Goal: Task Accomplishment & Management: Use online tool/utility

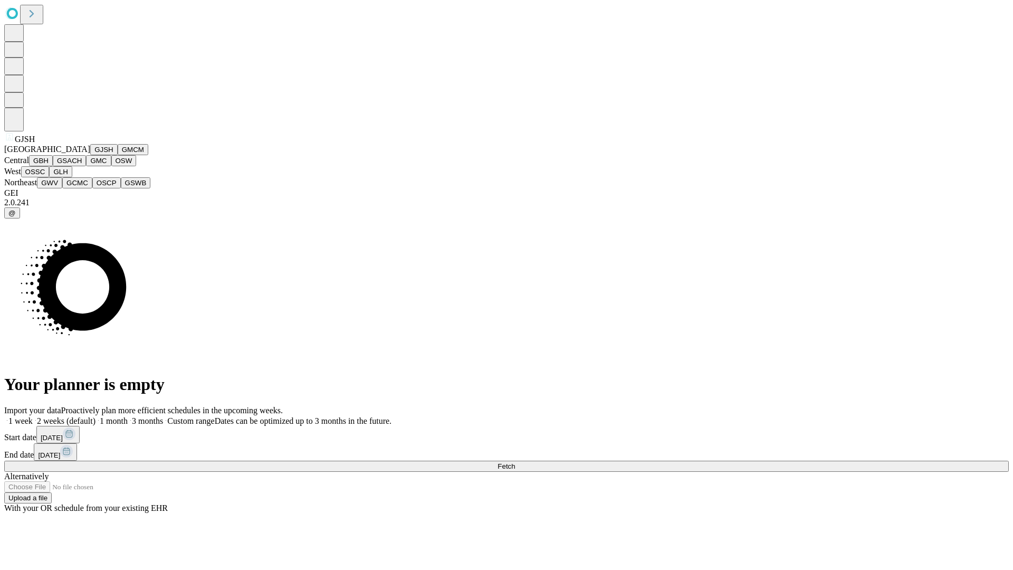
click at [90, 155] on button "GJSH" at bounding box center [103, 149] width 27 height 11
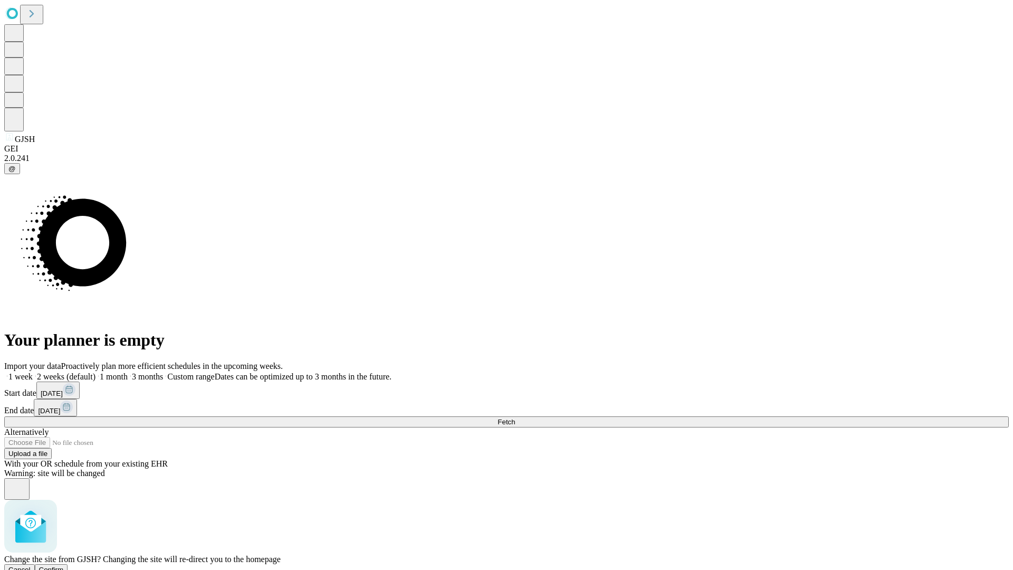
click at [64, 566] on span "Confirm" at bounding box center [51, 570] width 25 height 8
click at [33, 372] on label "1 week" at bounding box center [18, 376] width 28 height 9
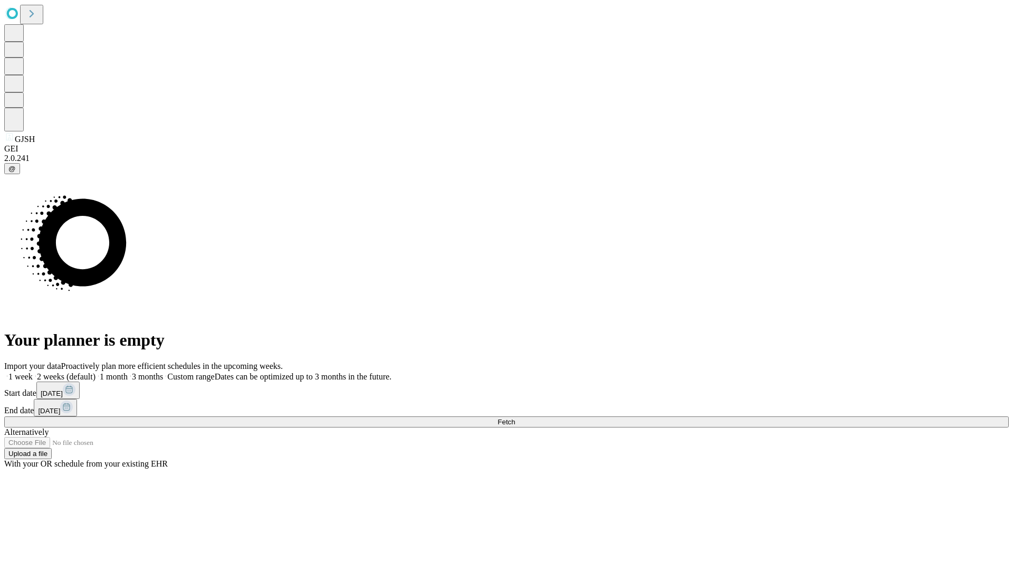
click at [515, 418] on span "Fetch" at bounding box center [506, 422] width 17 height 8
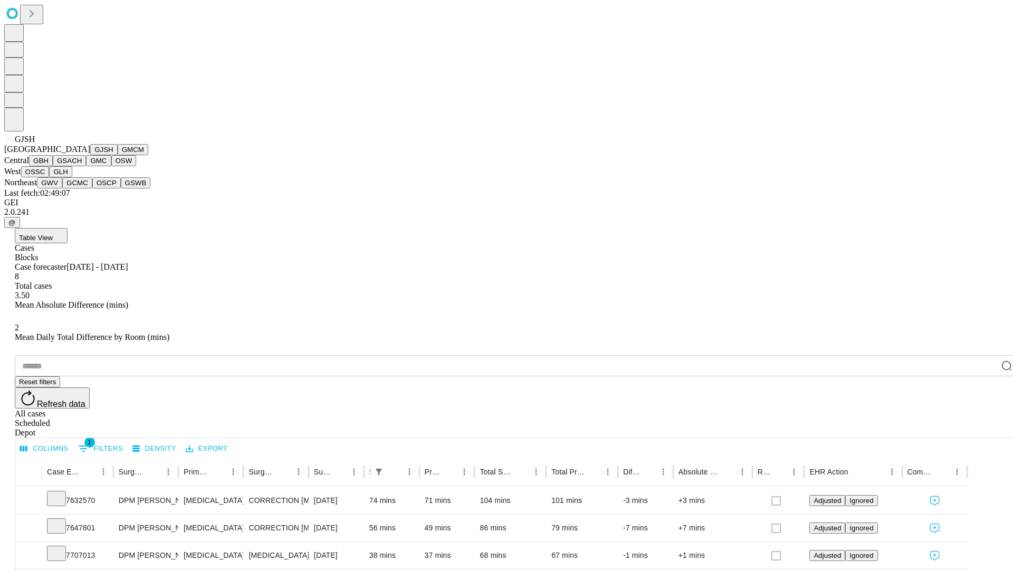
click at [118, 155] on button "GMCM" at bounding box center [133, 149] width 31 height 11
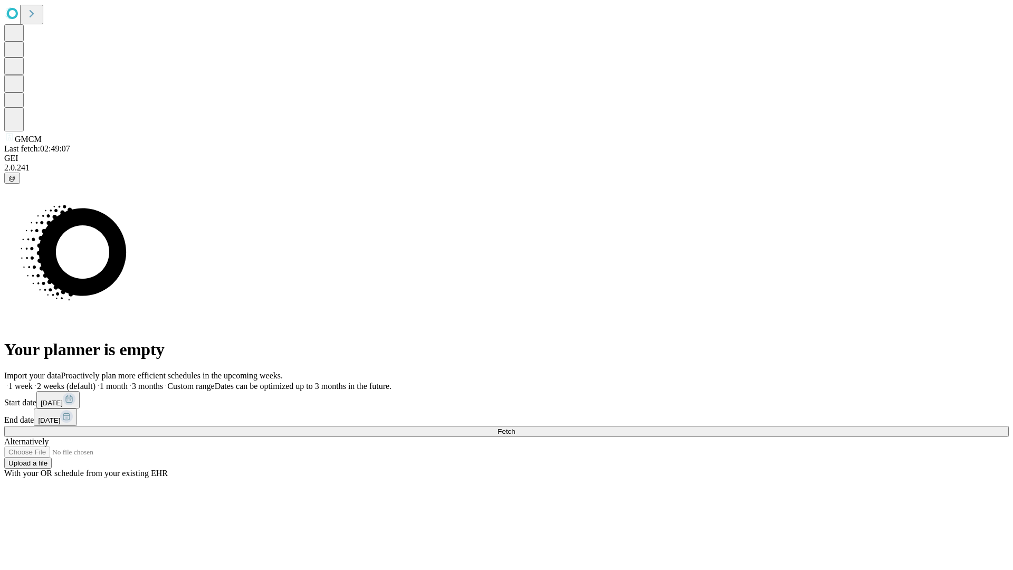
click at [33, 381] on label "1 week" at bounding box center [18, 385] width 28 height 9
click at [515, 427] on span "Fetch" at bounding box center [506, 431] width 17 height 8
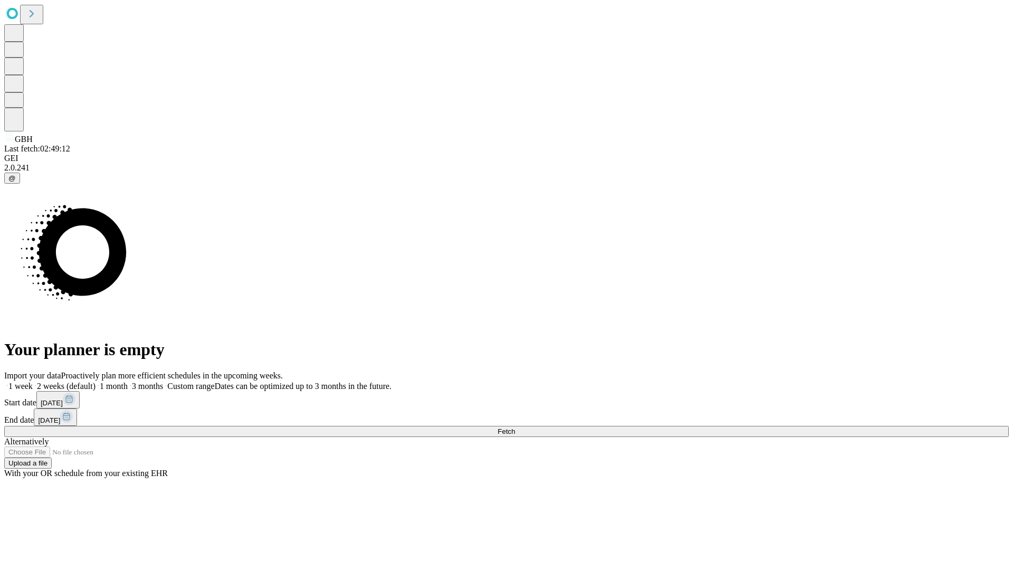
click at [33, 381] on label "1 week" at bounding box center [18, 385] width 28 height 9
click at [515, 427] on span "Fetch" at bounding box center [506, 431] width 17 height 8
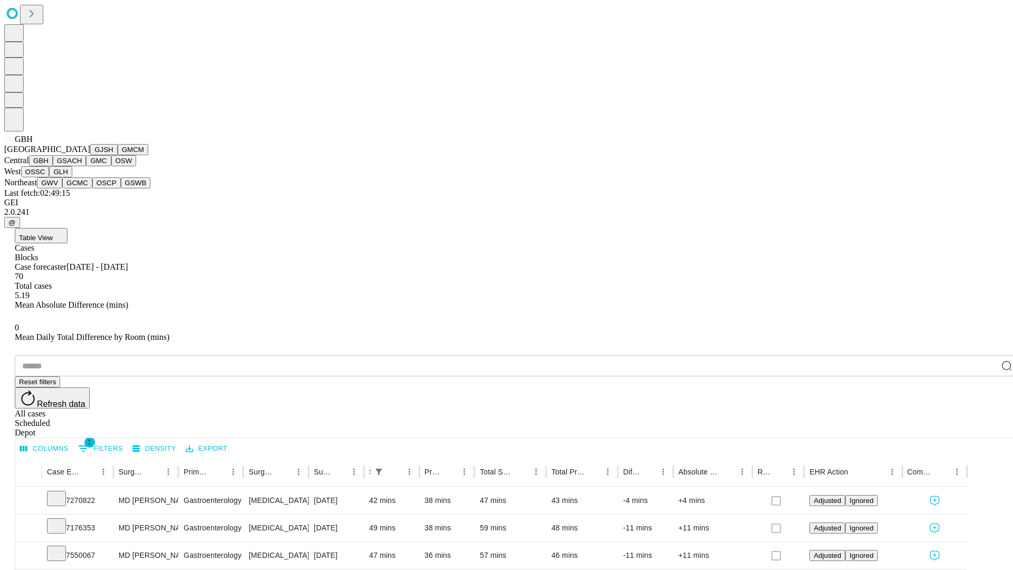
click at [82, 166] on button "GSACH" at bounding box center [69, 160] width 33 height 11
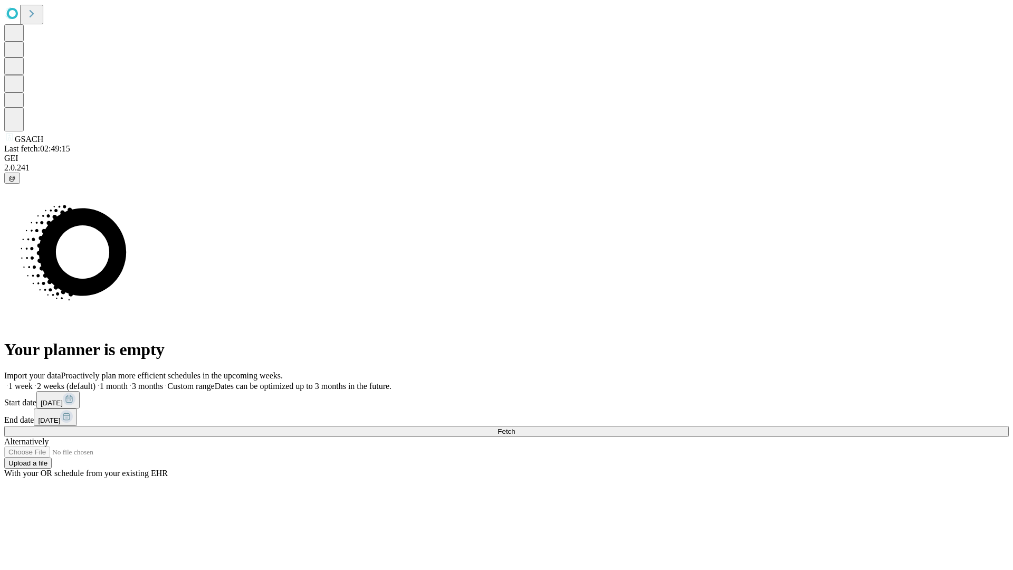
click at [515, 427] on span "Fetch" at bounding box center [506, 431] width 17 height 8
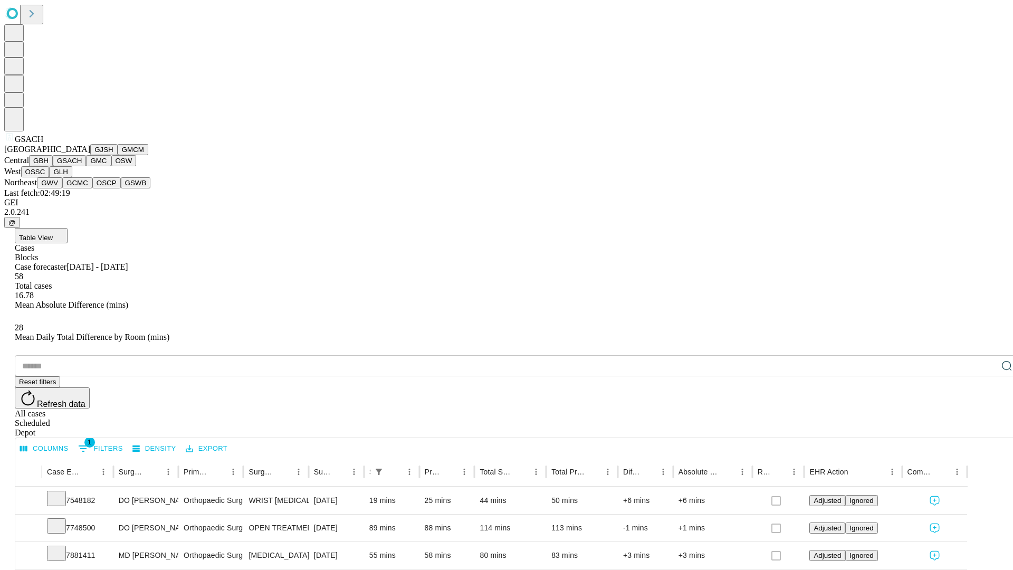
click at [86, 166] on button "GMC" at bounding box center [98, 160] width 25 height 11
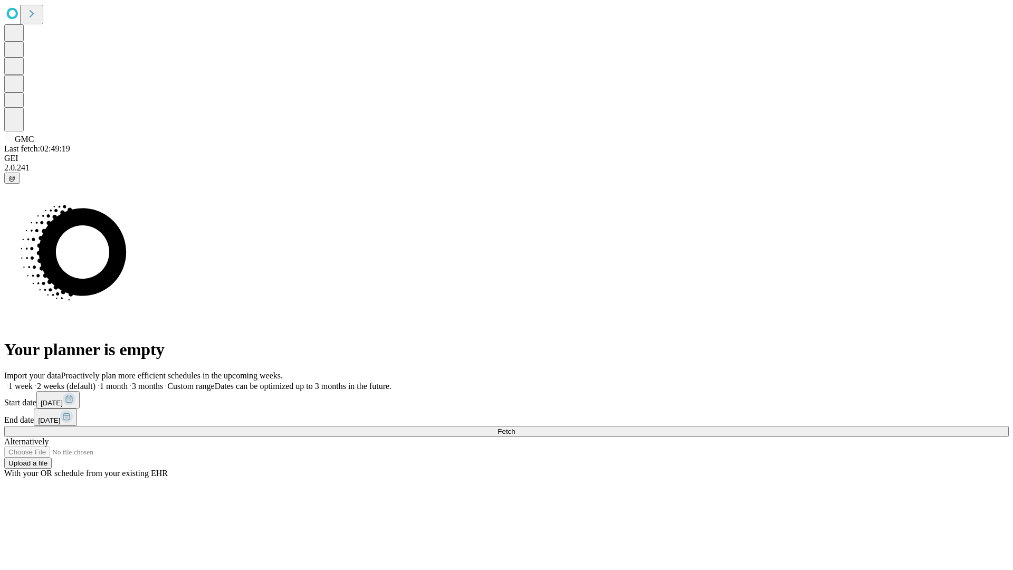
click at [515, 427] on span "Fetch" at bounding box center [506, 431] width 17 height 8
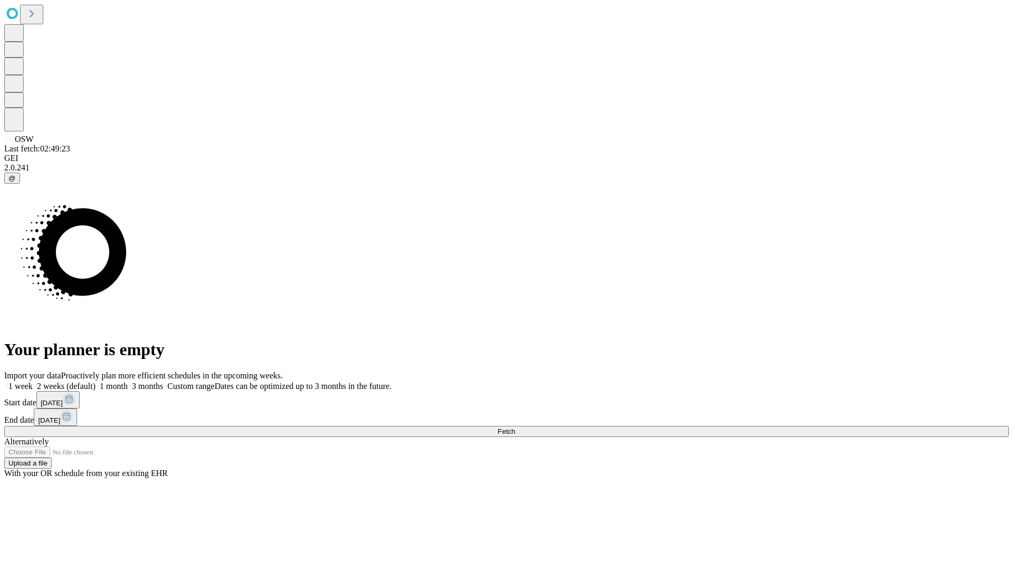
click at [33, 381] on label "1 week" at bounding box center [18, 385] width 28 height 9
click at [515, 427] on span "Fetch" at bounding box center [506, 431] width 17 height 8
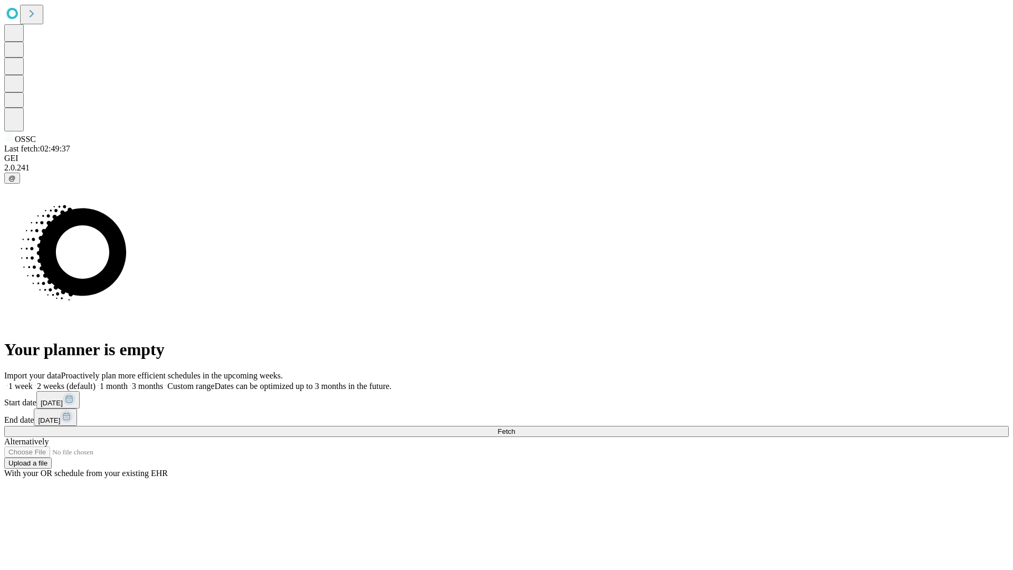
click at [515, 427] on span "Fetch" at bounding box center [506, 431] width 17 height 8
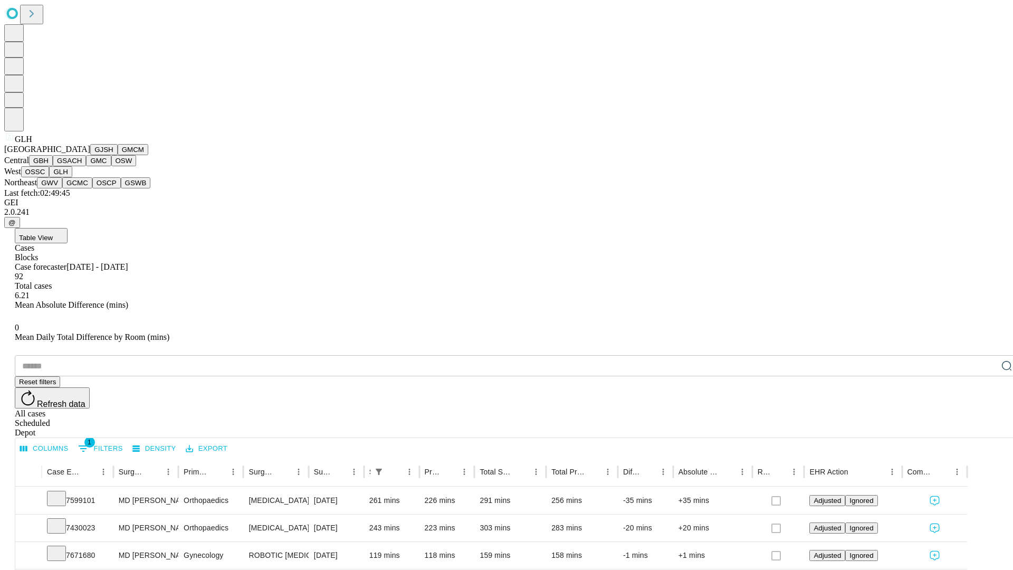
click at [62, 188] on button "GWV" at bounding box center [49, 182] width 25 height 11
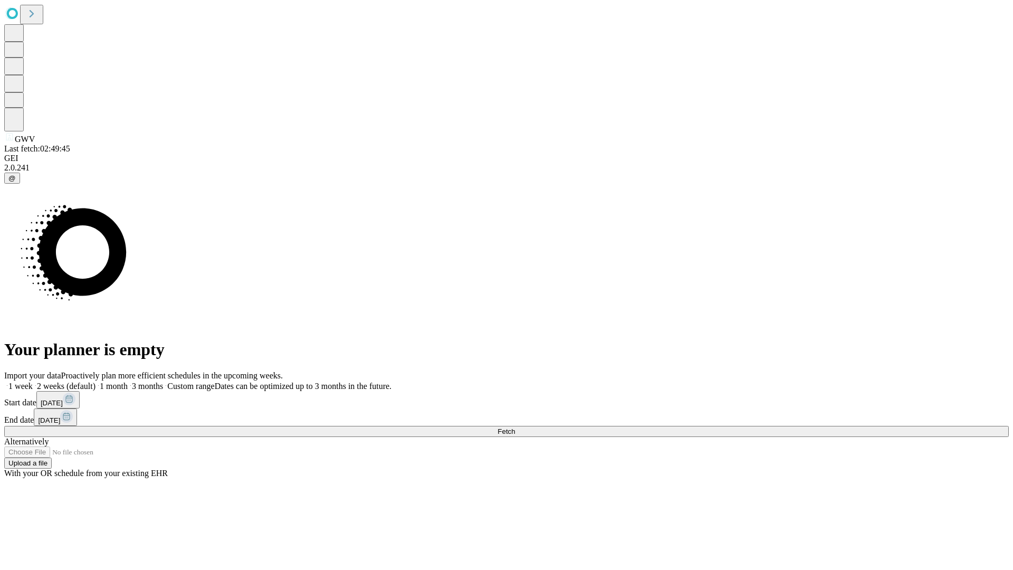
click at [33, 381] on label "1 week" at bounding box center [18, 385] width 28 height 9
click at [515, 427] on span "Fetch" at bounding box center [506, 431] width 17 height 8
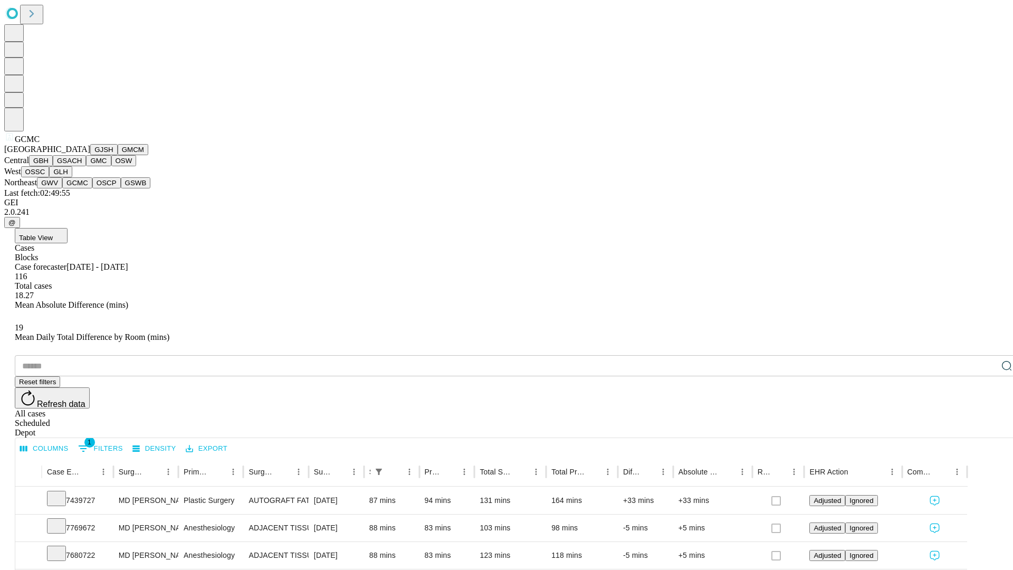
click at [92, 188] on button "OSCP" at bounding box center [106, 182] width 28 height 11
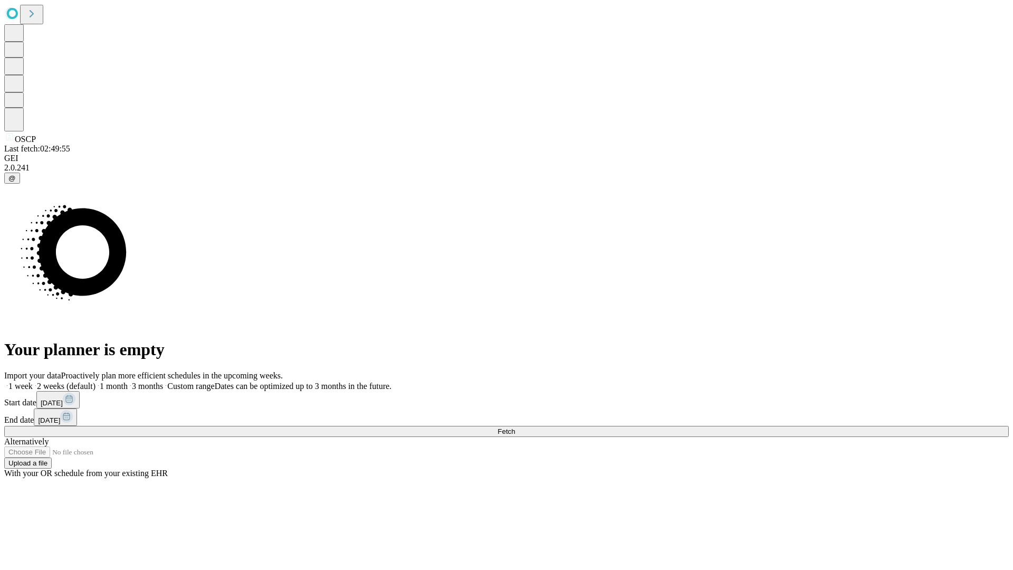
click at [33, 381] on label "1 week" at bounding box center [18, 385] width 28 height 9
click at [515, 427] on span "Fetch" at bounding box center [506, 431] width 17 height 8
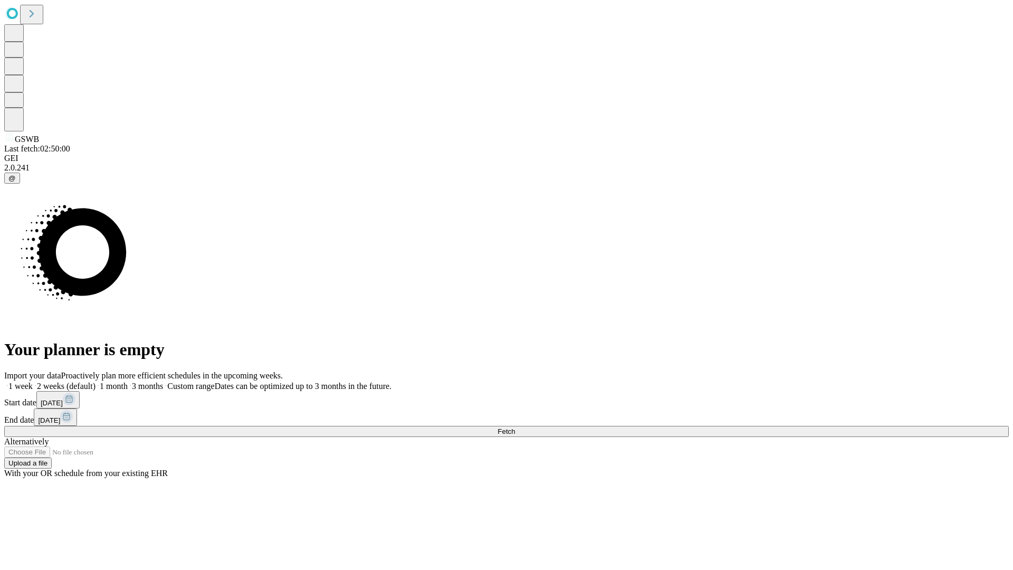
click at [33, 381] on label "1 week" at bounding box center [18, 385] width 28 height 9
click at [515, 427] on span "Fetch" at bounding box center [506, 431] width 17 height 8
